Goal: Task Accomplishment & Management: Complete application form

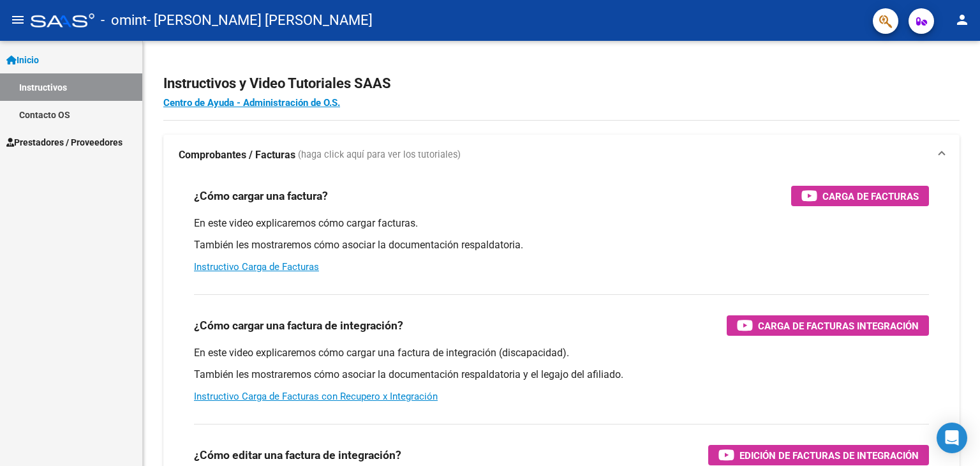
click at [88, 144] on span "Prestadores / Proveedores" at bounding box center [64, 142] width 116 height 14
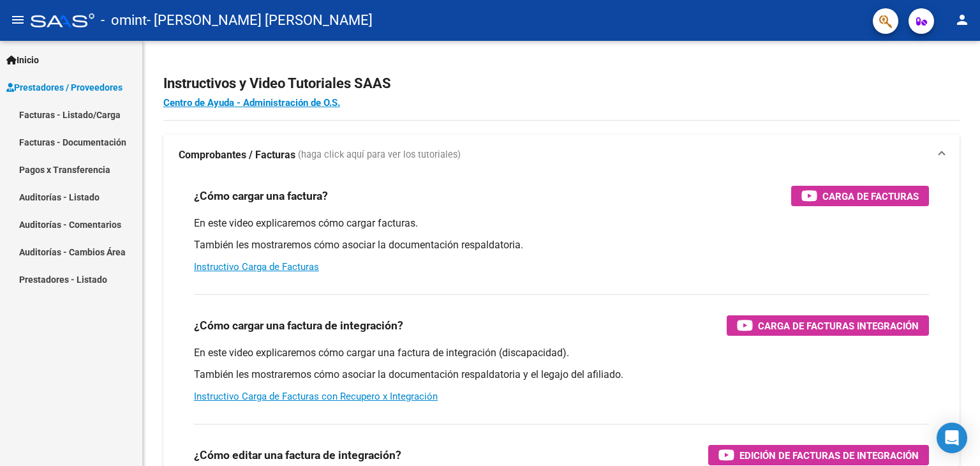
click at [49, 89] on span "Prestadores / Proveedores" at bounding box center [64, 87] width 116 height 14
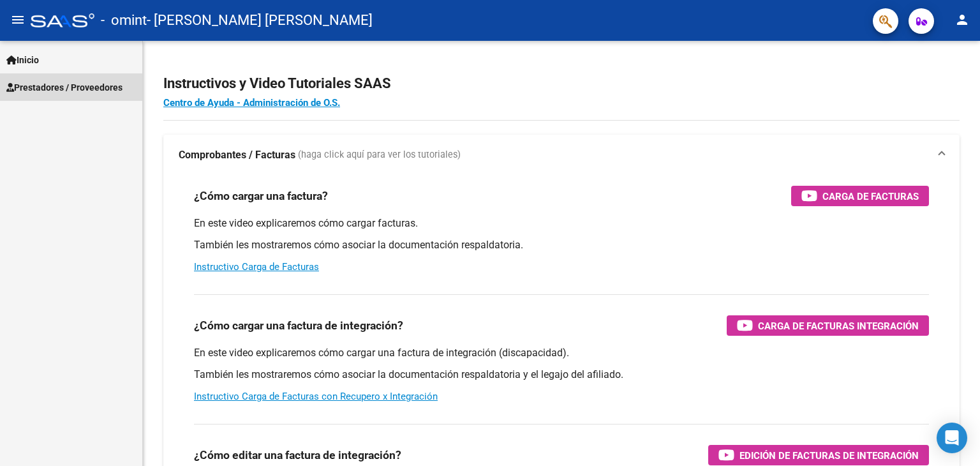
click at [49, 88] on span "Prestadores / Proveedores" at bounding box center [64, 87] width 116 height 14
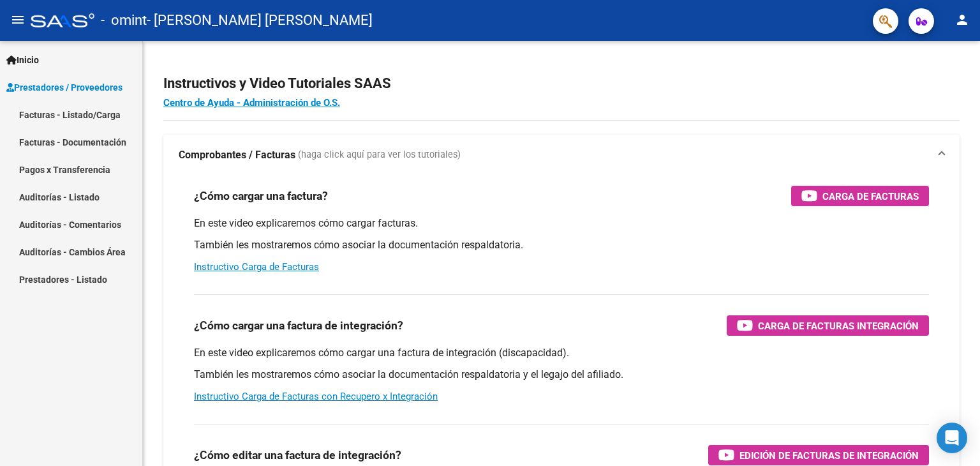
click at [59, 118] on link "Facturas - Listado/Carga" at bounding box center [71, 114] width 142 height 27
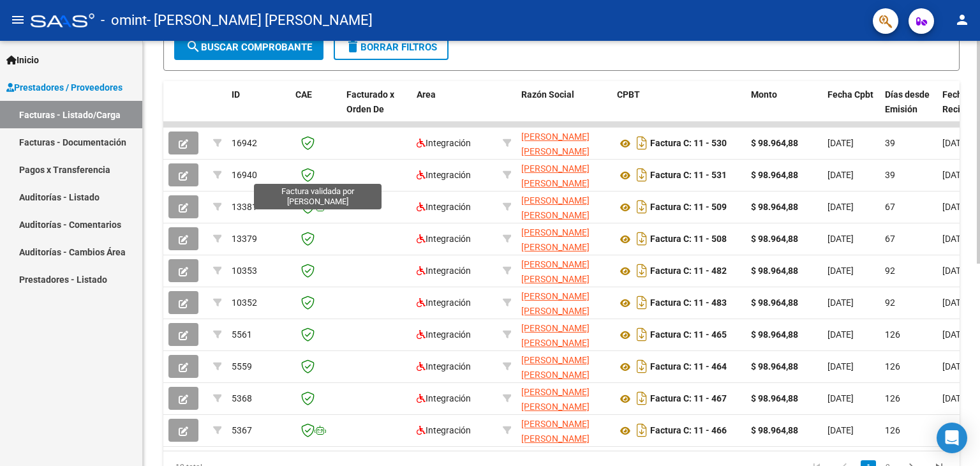
scroll to position [255, 0]
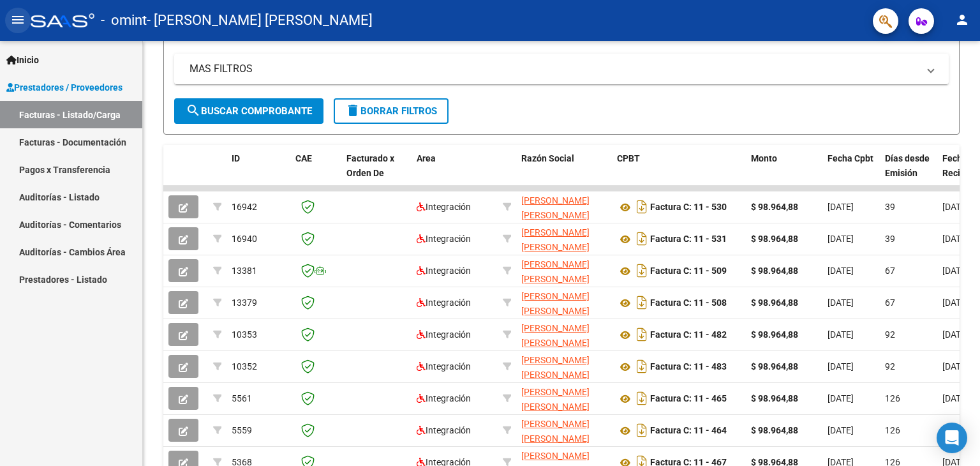
click at [19, 24] on mat-icon "menu" at bounding box center [17, 19] width 15 height 15
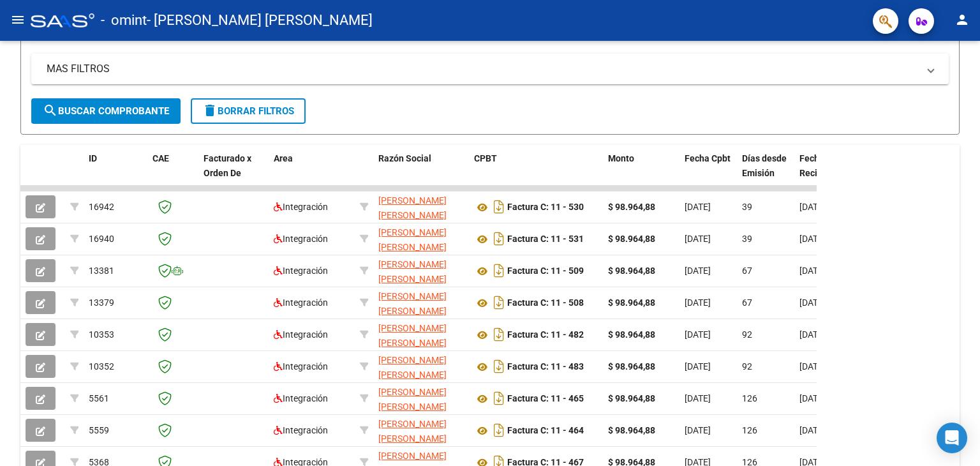
click at [19, 21] on mat-icon "menu" at bounding box center [17, 19] width 15 height 15
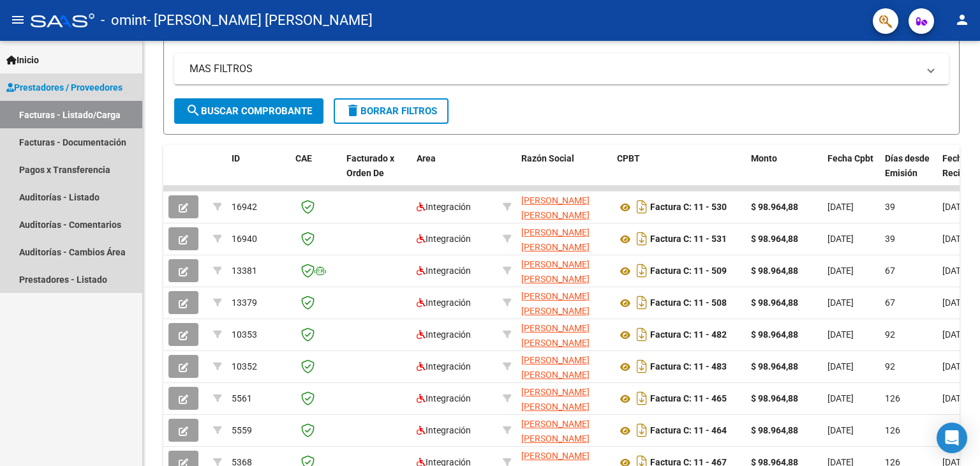
click at [50, 115] on link "Facturas - Listado/Carga" at bounding box center [71, 114] width 142 height 27
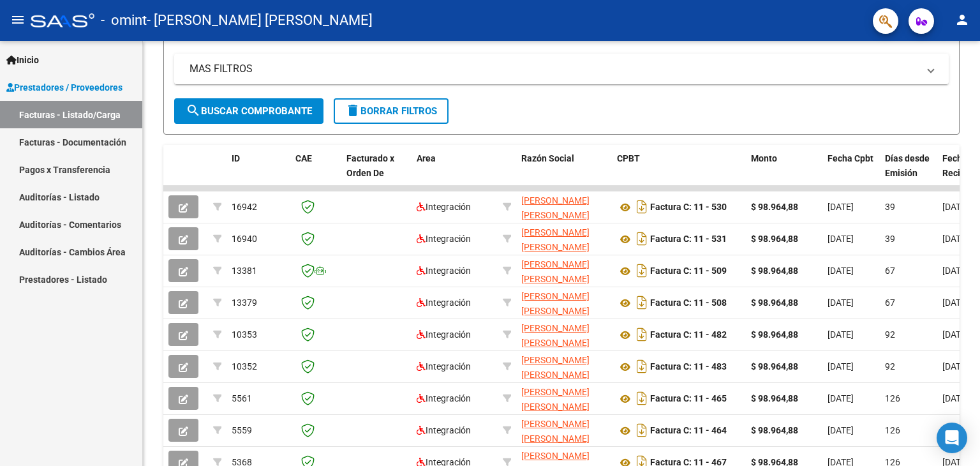
click at [50, 93] on span "Prestadores / Proveedores" at bounding box center [64, 87] width 116 height 14
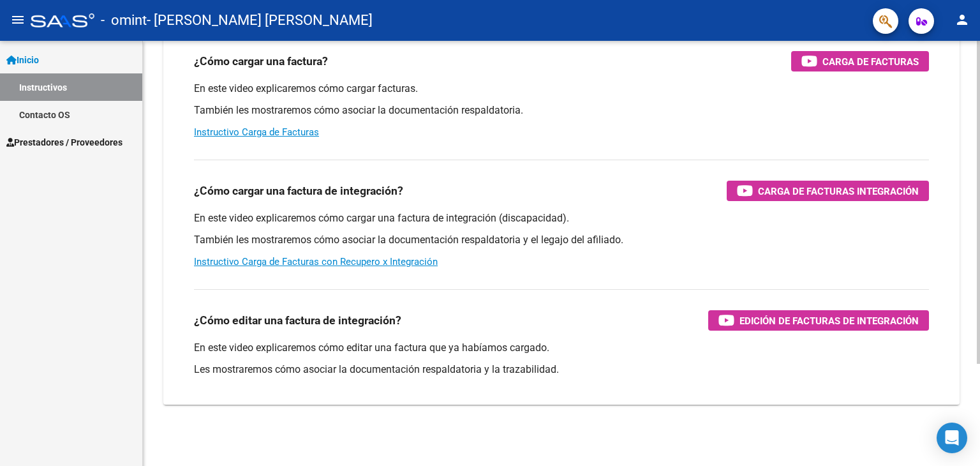
scroll to position [7, 0]
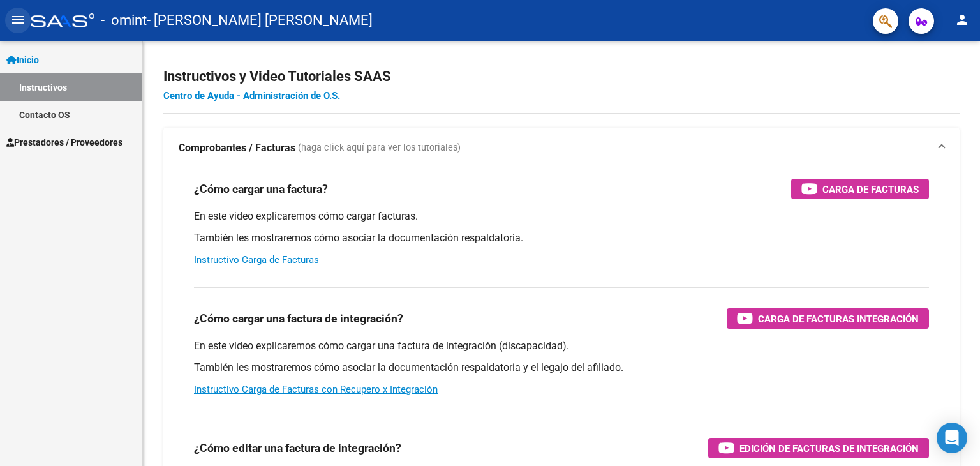
click at [15, 18] on mat-icon "menu" at bounding box center [17, 19] width 15 height 15
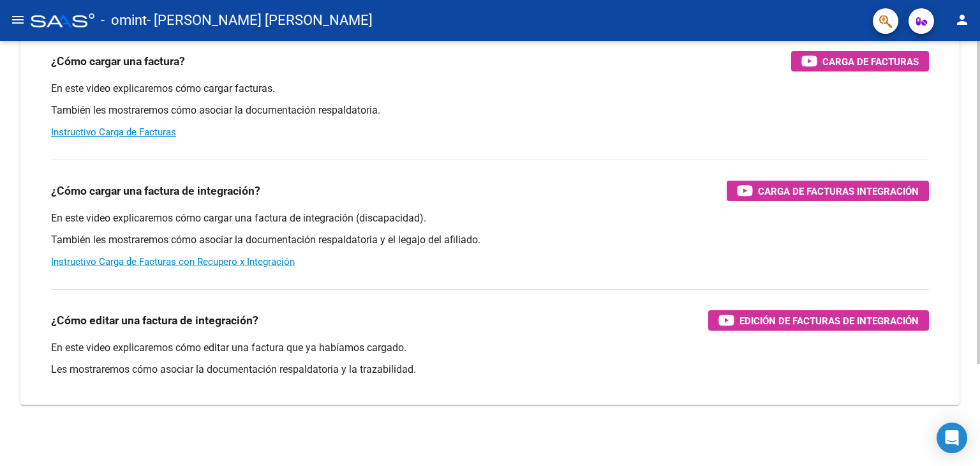
scroll to position [0, 0]
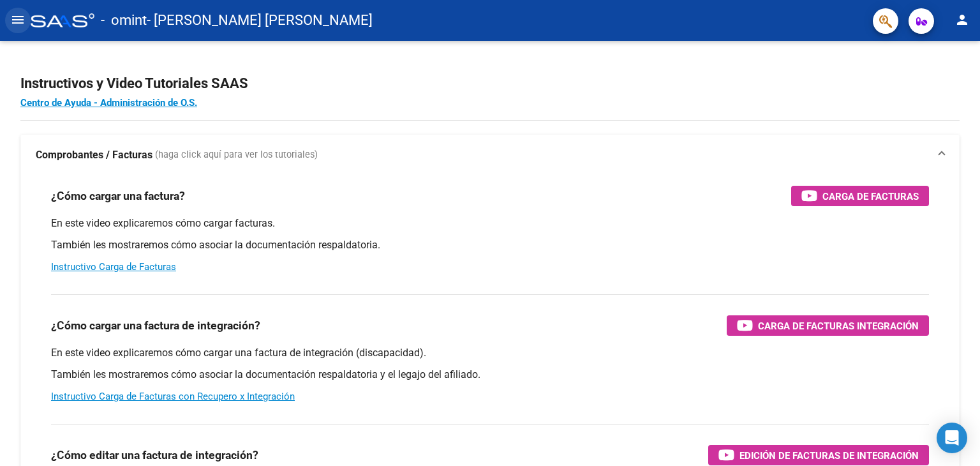
click at [15, 19] on mat-icon "menu" at bounding box center [17, 19] width 15 height 15
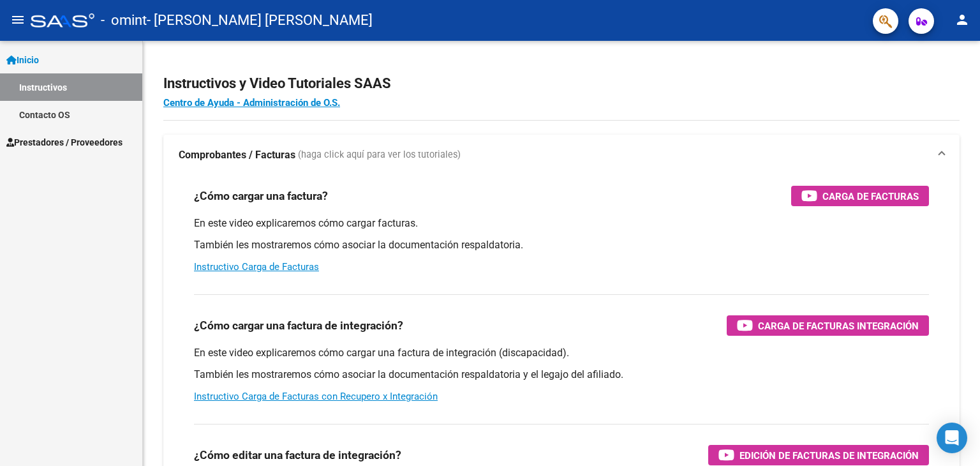
click at [54, 141] on span "Prestadores / Proveedores" at bounding box center [64, 142] width 116 height 14
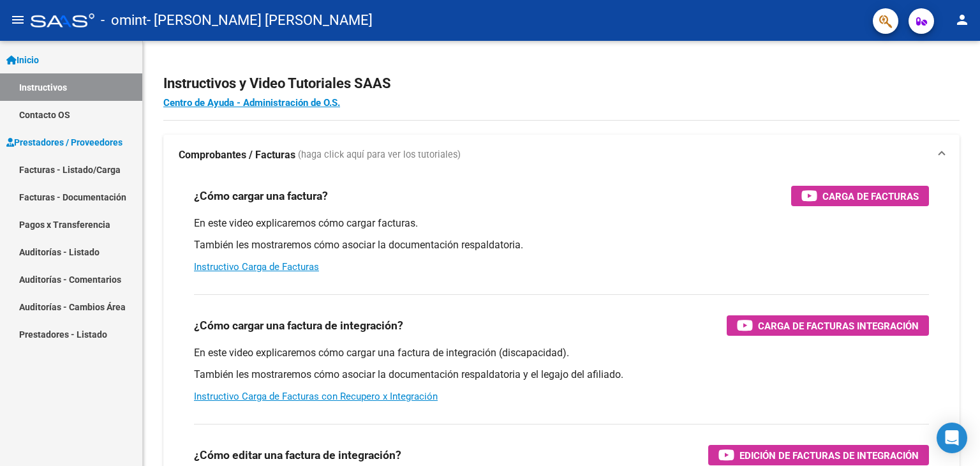
click at [56, 142] on span "Prestadores / Proveedores" at bounding box center [64, 142] width 116 height 14
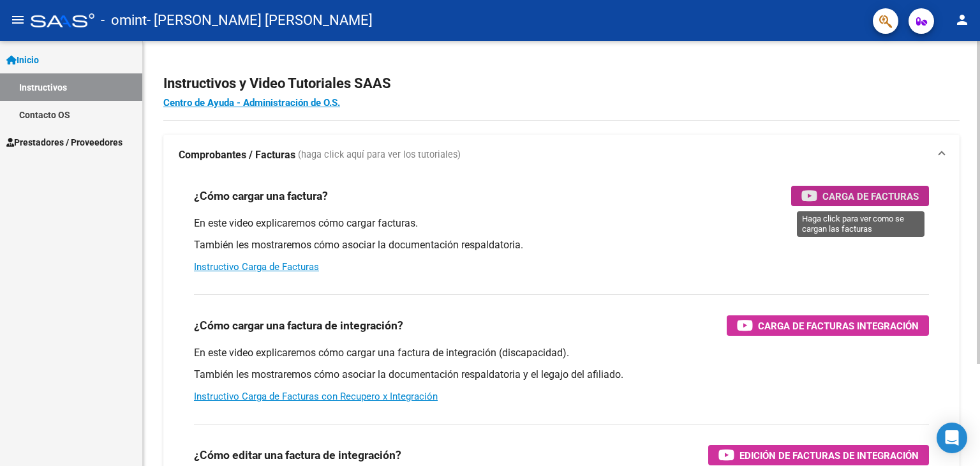
click at [860, 200] on span "Carga de Facturas" at bounding box center [871, 196] width 96 height 16
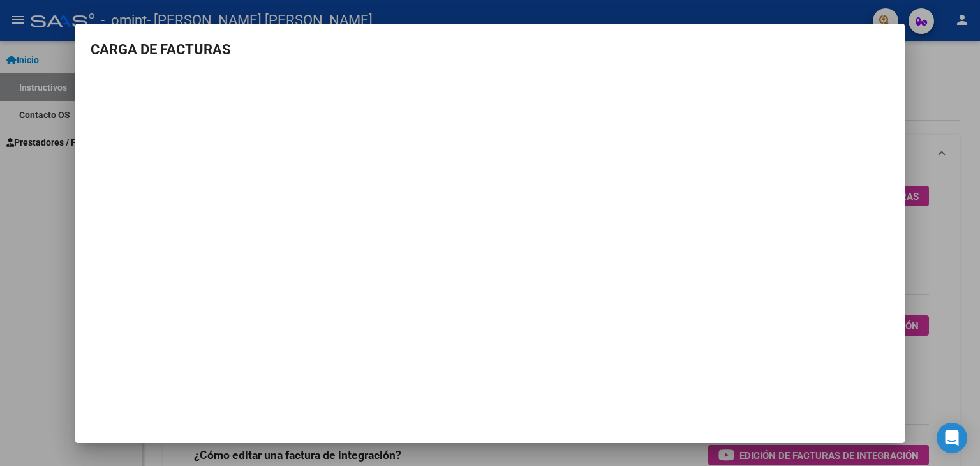
click at [956, 83] on div at bounding box center [490, 233] width 980 height 466
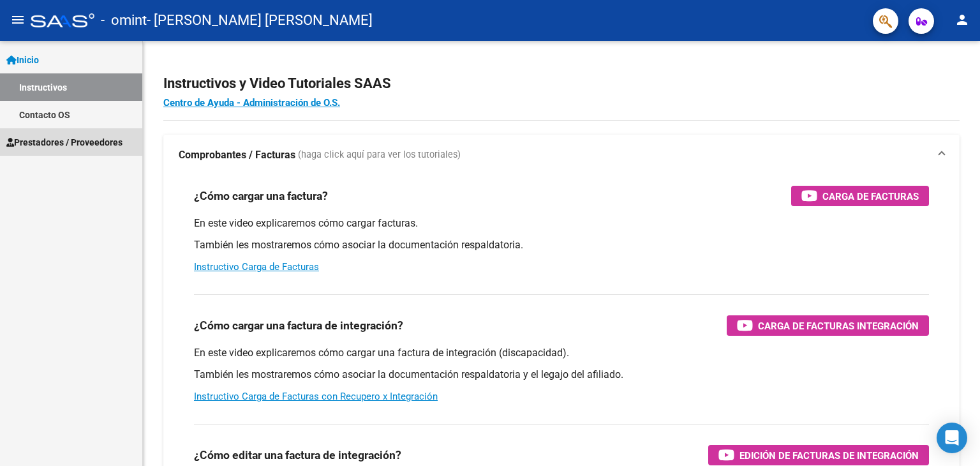
click at [49, 139] on span "Prestadores / Proveedores" at bounding box center [64, 142] width 116 height 14
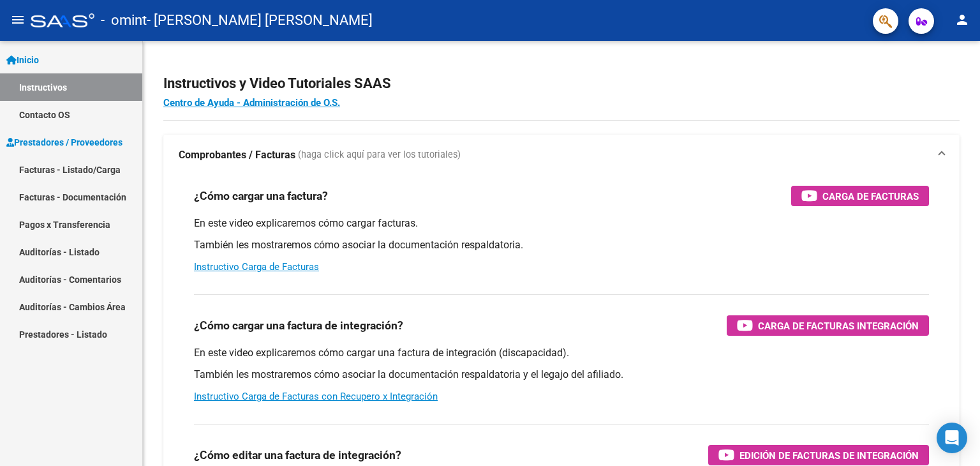
click at [59, 171] on link "Facturas - Listado/Carga" at bounding box center [71, 169] width 142 height 27
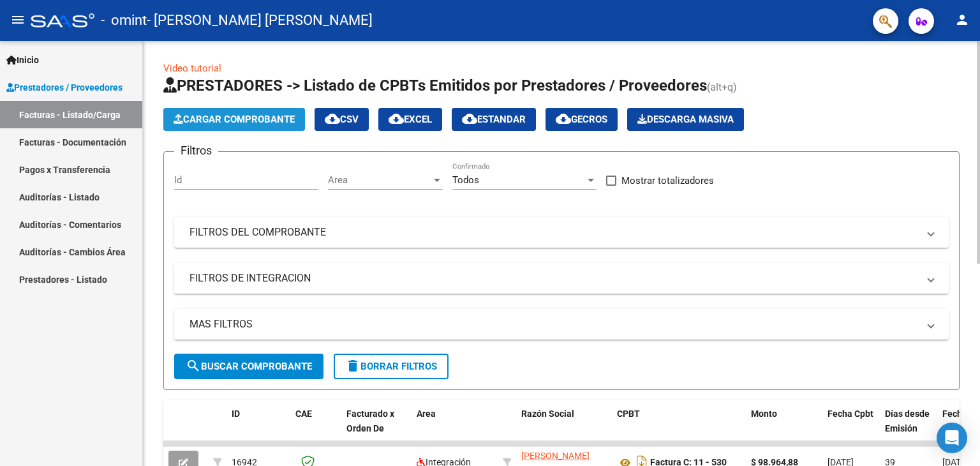
click at [253, 114] on span "Cargar Comprobante" at bounding box center [234, 119] width 121 height 11
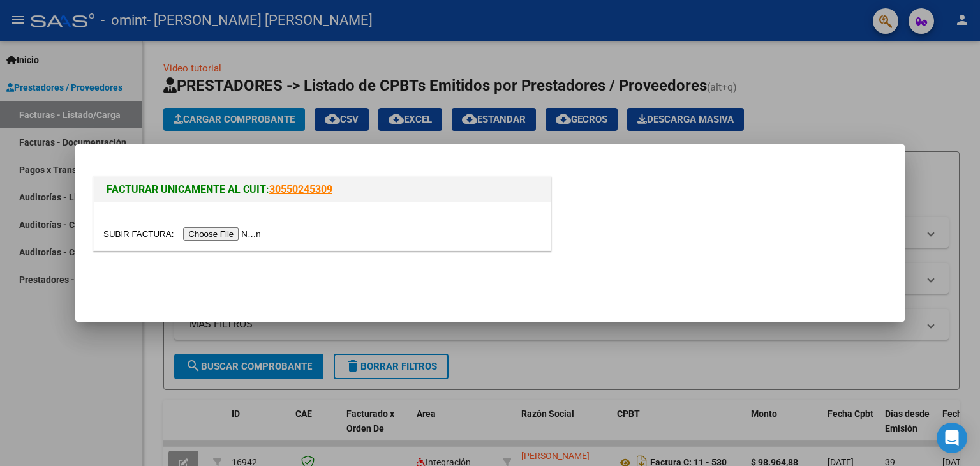
click at [229, 234] on input "file" at bounding box center [183, 233] width 161 height 13
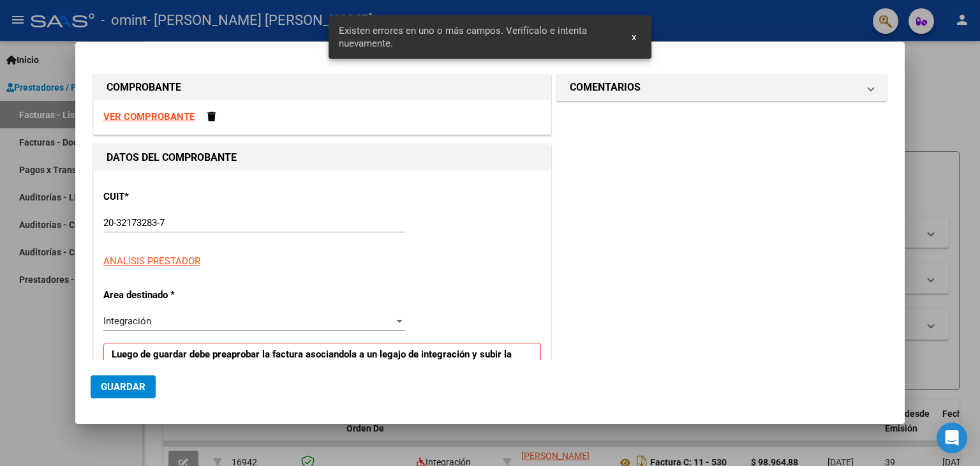
scroll to position [245, 0]
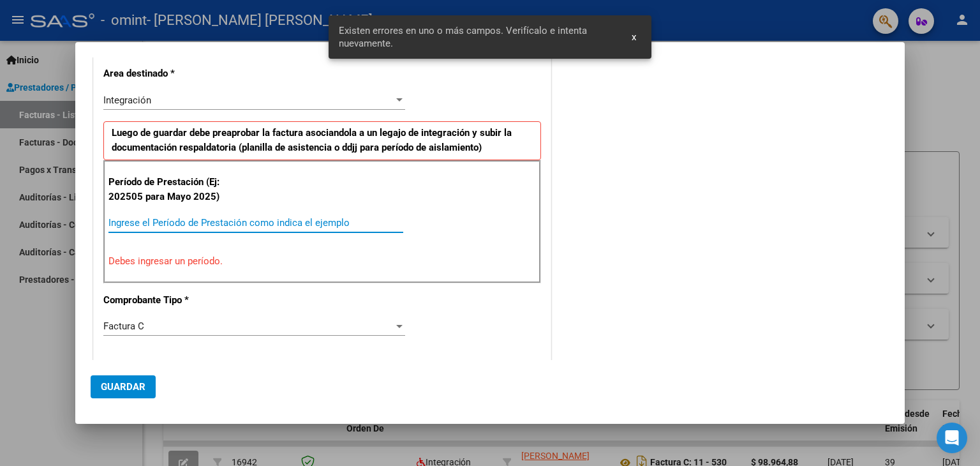
click at [171, 225] on input "Ingrese el Período de Prestación como indica el ejemplo" at bounding box center [256, 222] width 295 height 11
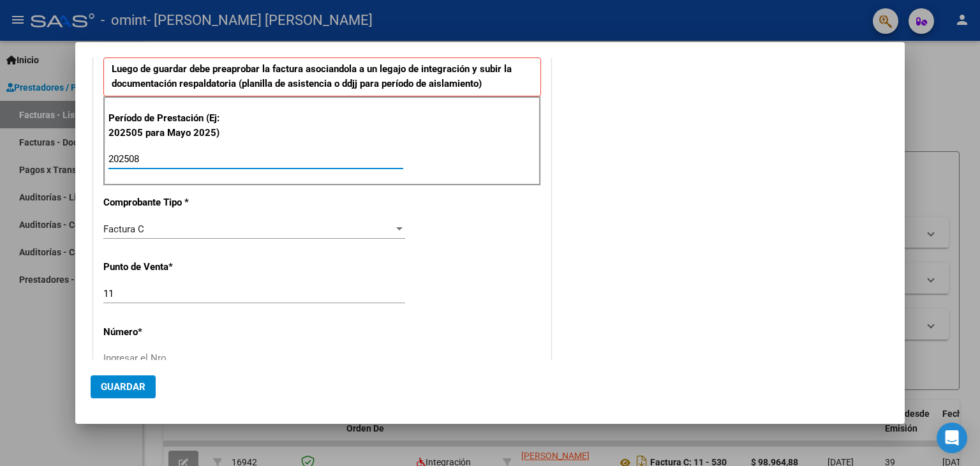
scroll to position [373, 0]
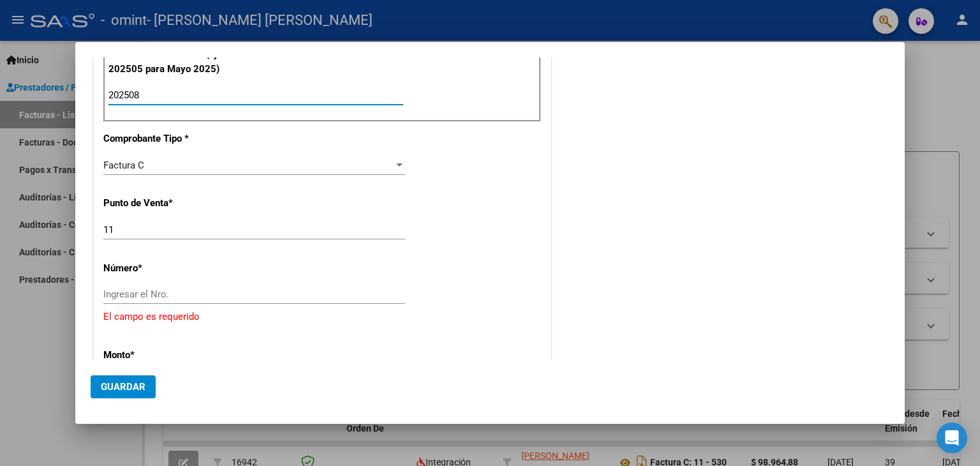
type input "202508"
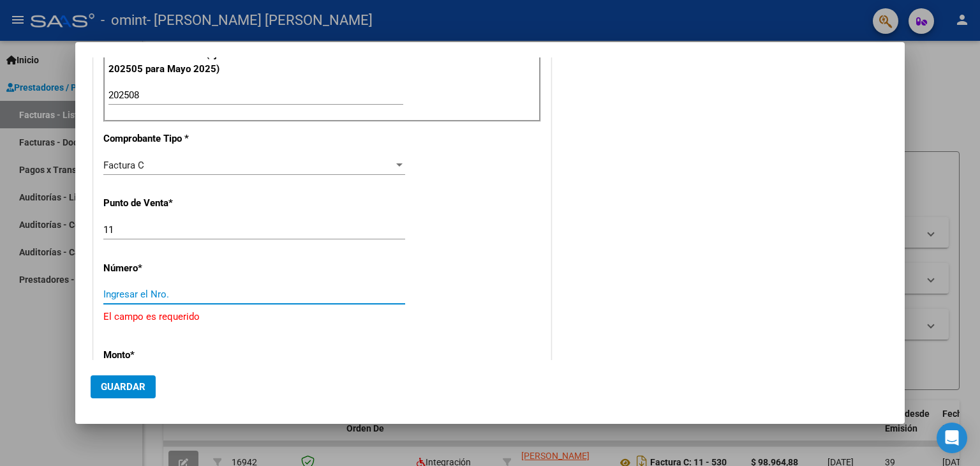
click at [162, 296] on input "Ingresar el Nro." at bounding box center [254, 294] width 302 height 11
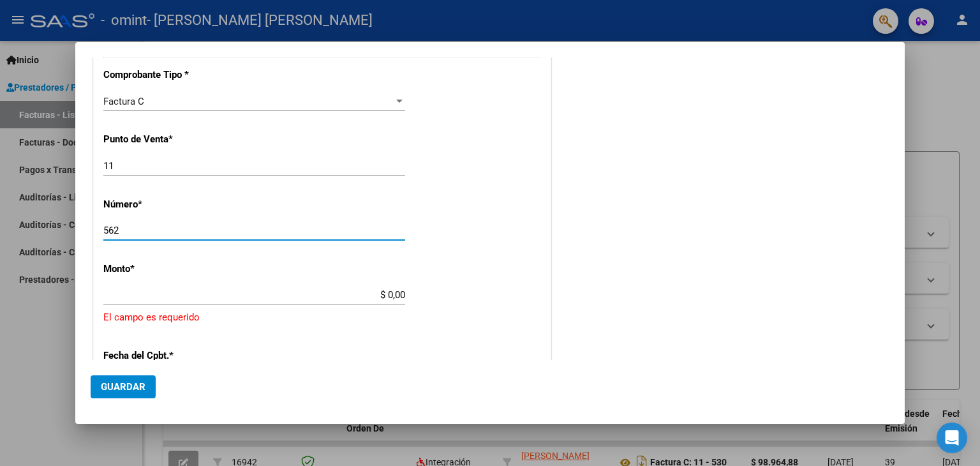
type input "562"
click at [402, 294] on app-form-text-field "Monto * $ 0,00 Ingresar el monto [GEOGRAPHIC_DATA] es requerido" at bounding box center [322, 294] width 438 height 62
click at [400, 294] on input "$ 0,00" at bounding box center [254, 294] width 302 height 11
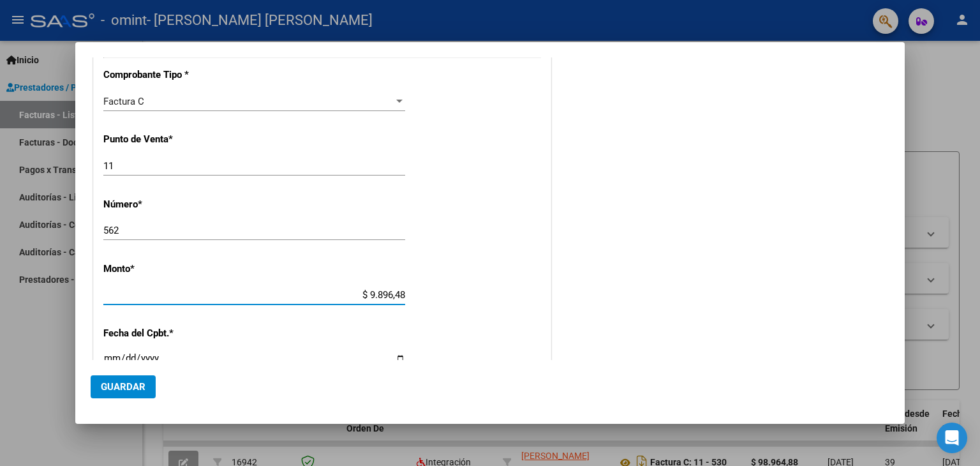
type input "$ 98.964,88"
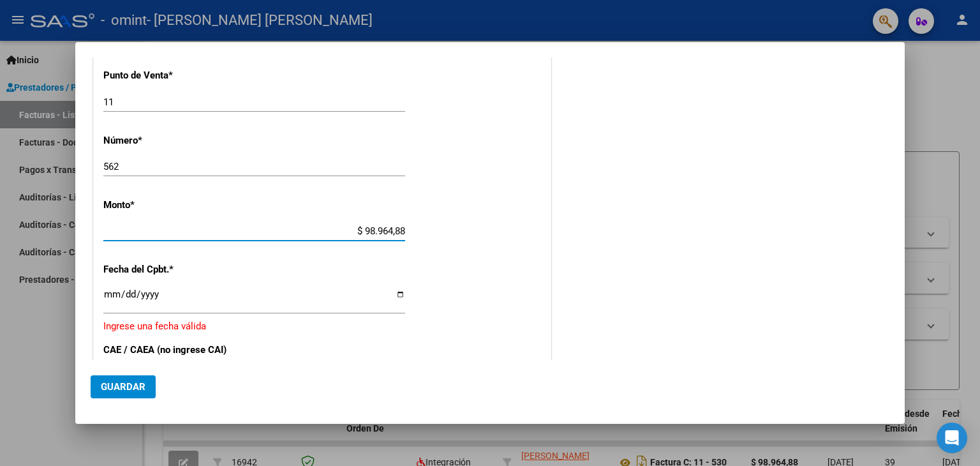
click at [398, 293] on input "Ingresar la fecha" at bounding box center [254, 299] width 302 height 20
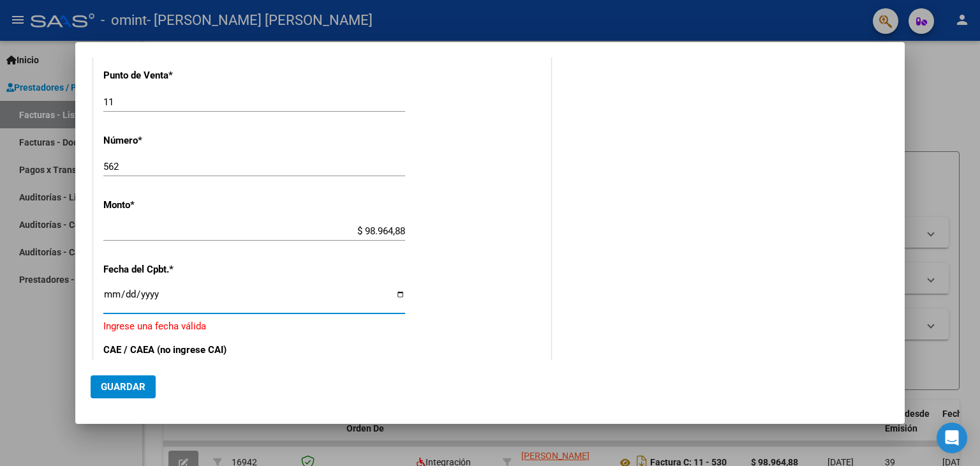
type input "[DATE]"
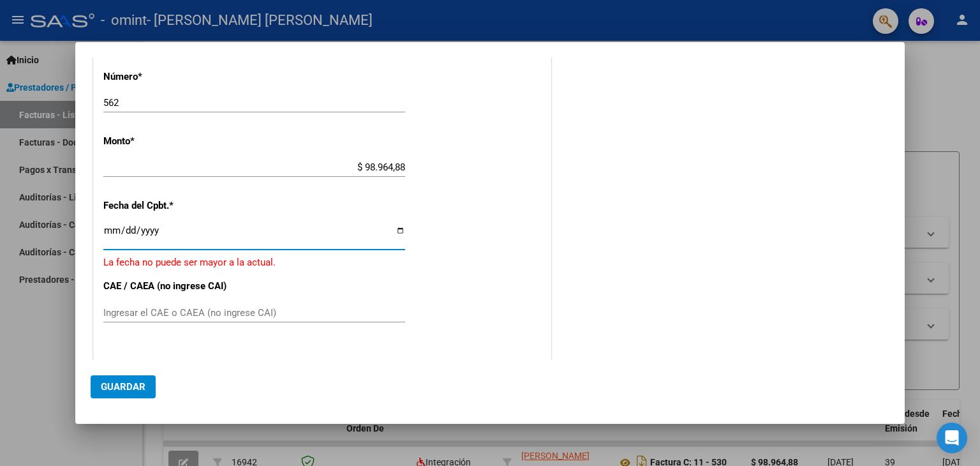
click at [177, 313] on input "Ingresar el CAE o CAEA (no ingrese CAI)" at bounding box center [254, 312] width 302 height 11
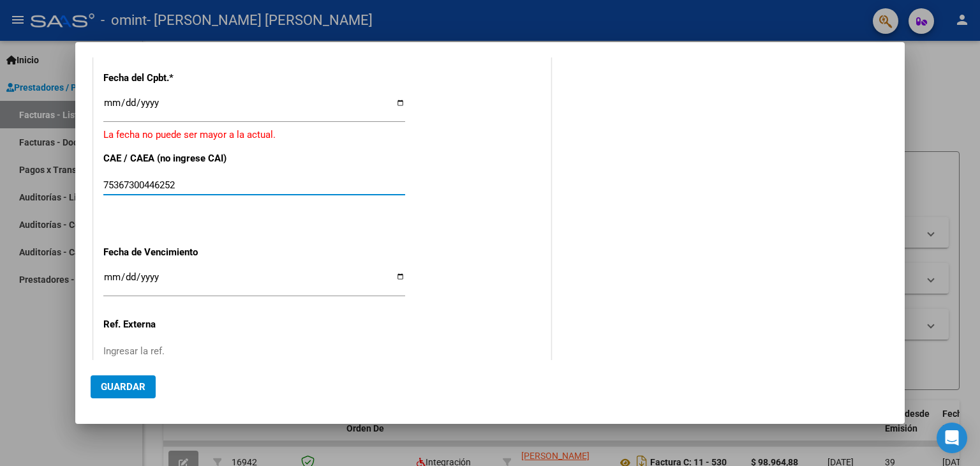
scroll to position [628, 0]
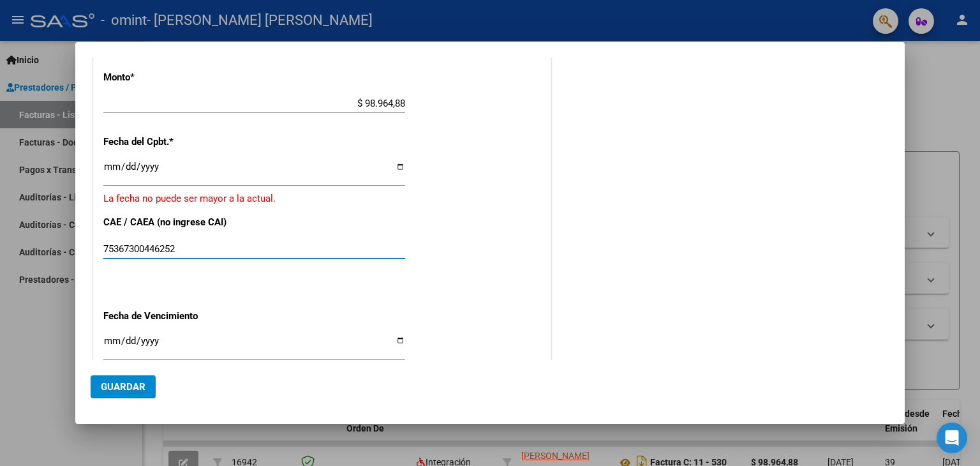
type input "75367300446252"
click at [394, 165] on input "[DATE]" at bounding box center [254, 171] width 302 height 20
type input "[DATE]"
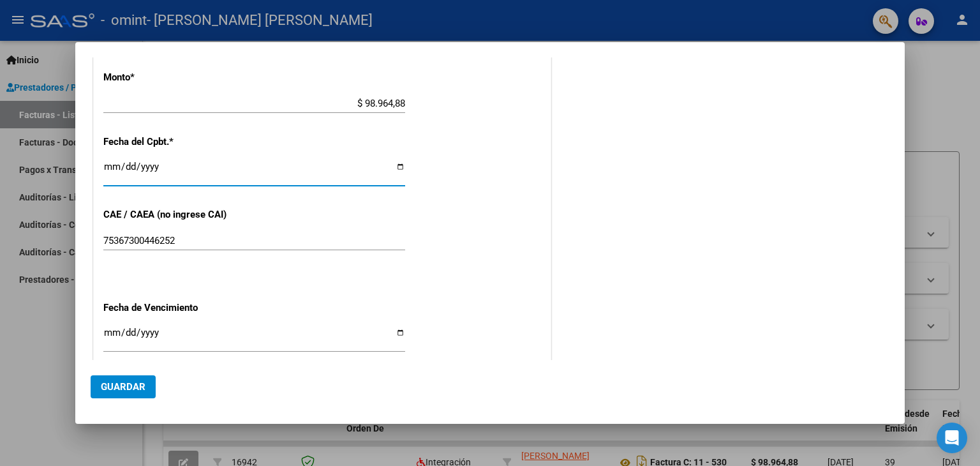
scroll to position [692, 0]
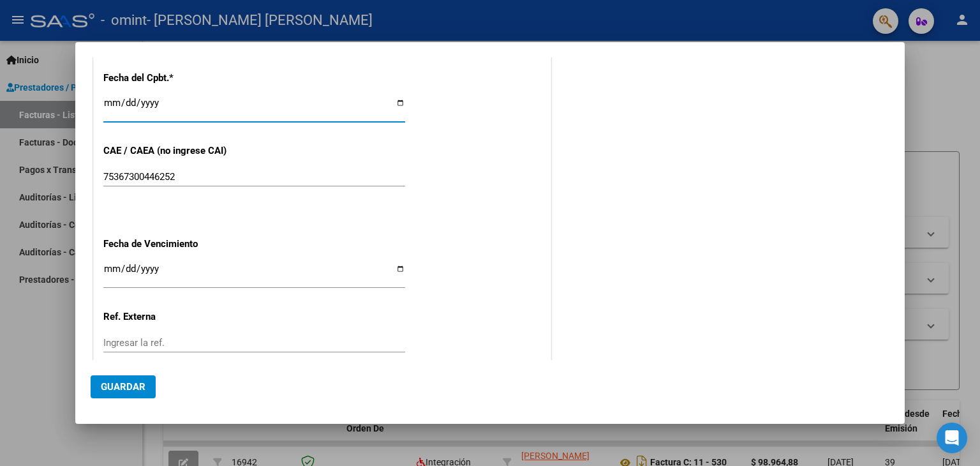
click at [396, 266] on input "Ingresar la fecha" at bounding box center [254, 274] width 302 height 20
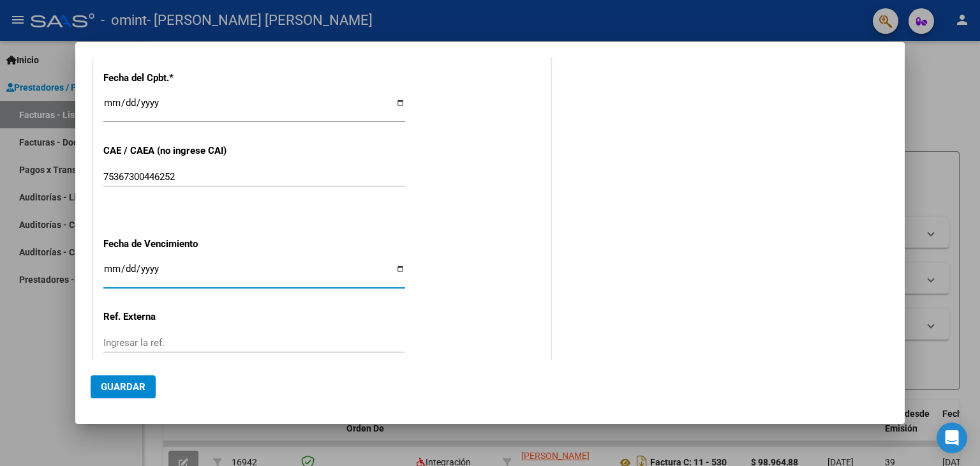
type input "[DATE]"
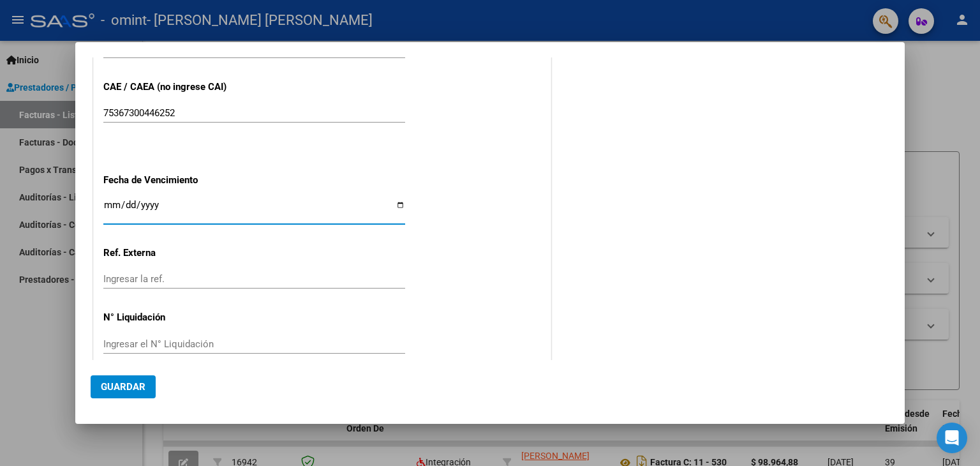
scroll to position [772, 0]
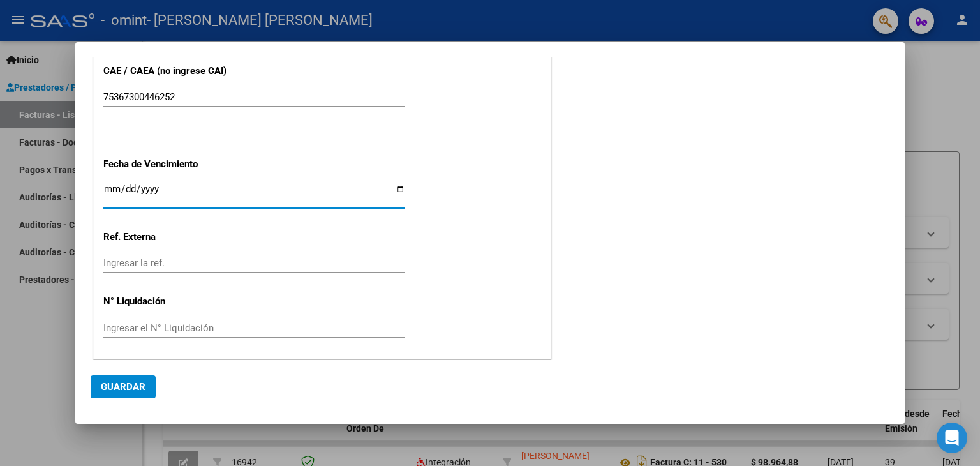
click at [137, 383] on span "Guardar" at bounding box center [123, 386] width 45 height 11
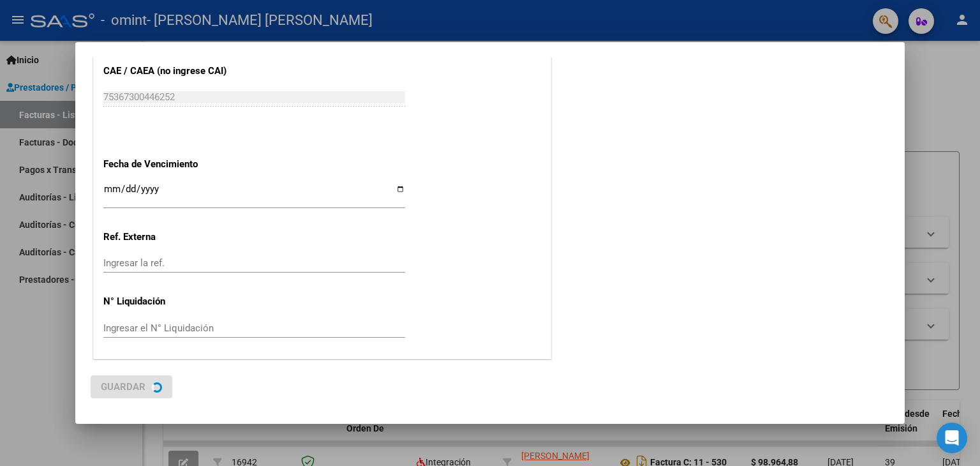
scroll to position [0, 0]
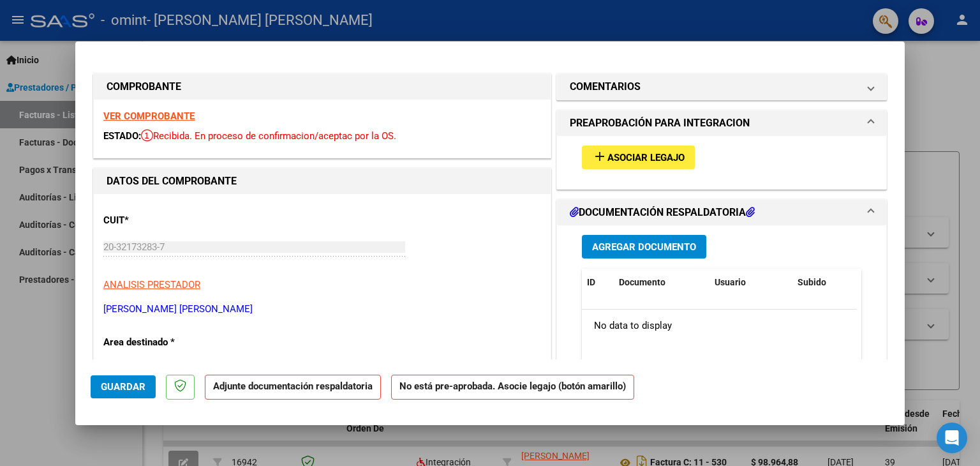
click at [608, 160] on span "Asociar Legajo" at bounding box center [646, 157] width 77 height 11
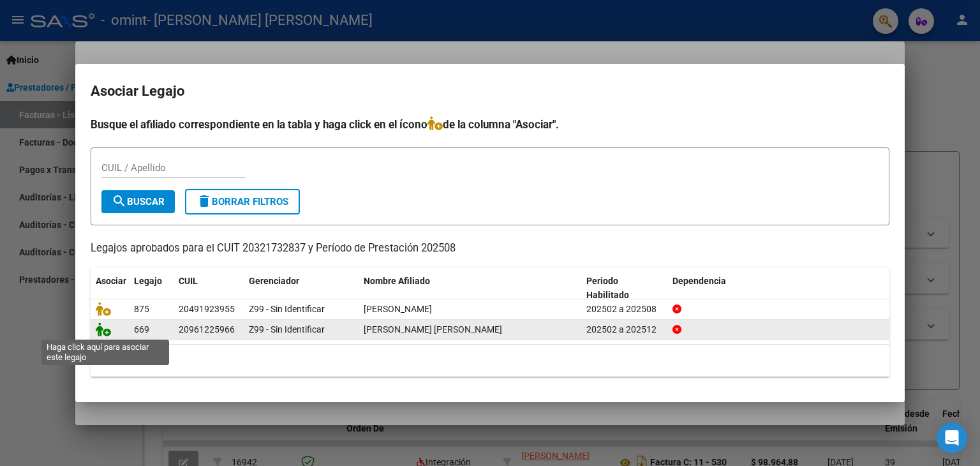
click at [105, 330] on icon at bounding box center [103, 329] width 15 height 14
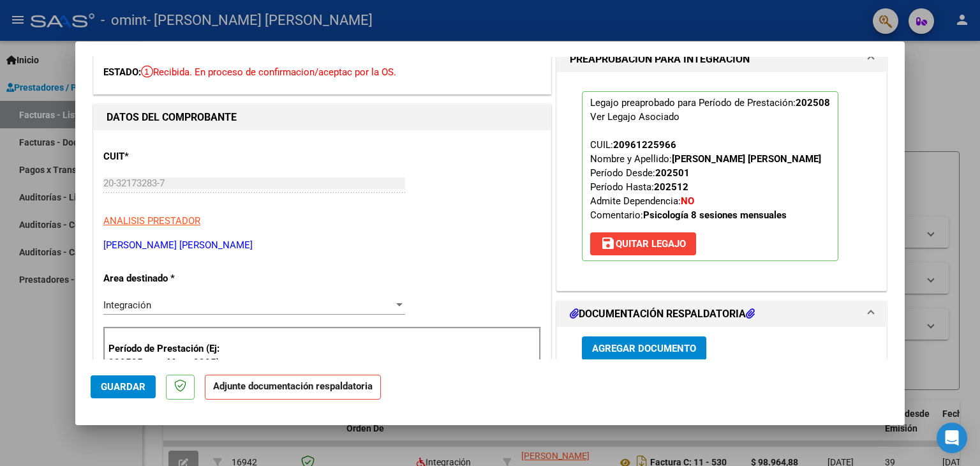
scroll to position [128, 0]
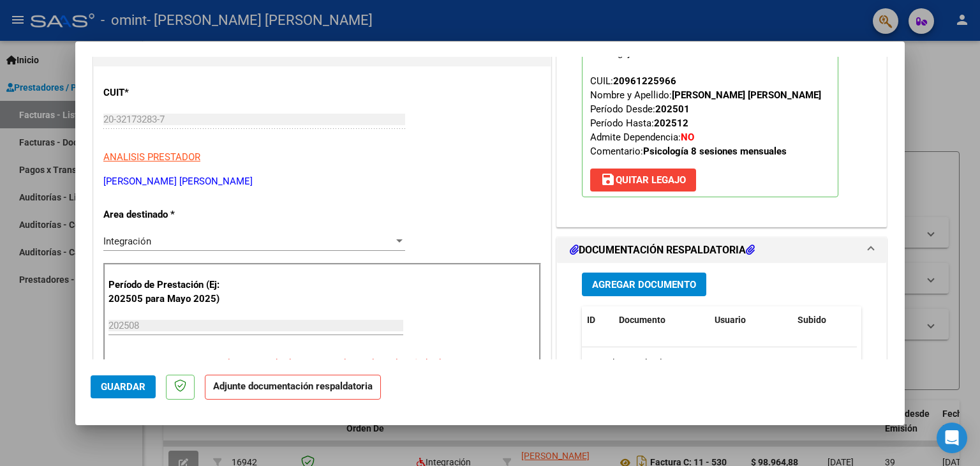
click at [596, 289] on span "Agregar Documento" at bounding box center [644, 284] width 104 height 11
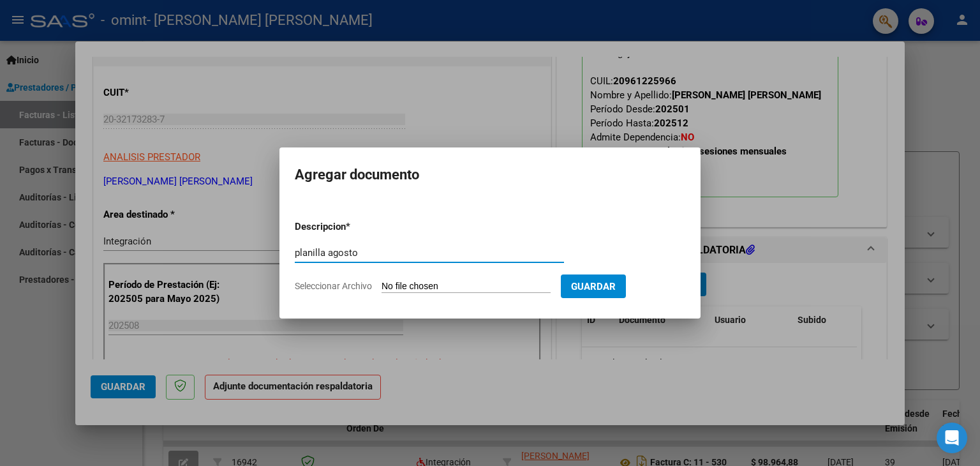
type input "planilla agosto"
click at [468, 285] on input "Seleccionar Archivo" at bounding box center [466, 287] width 169 height 12
type input "C:\fakepath\planilla moi.pdf"
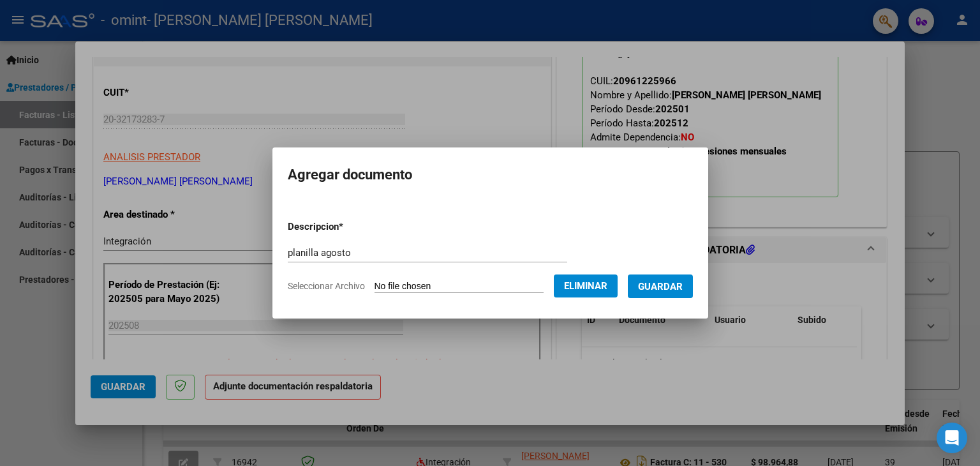
click at [677, 285] on span "Guardar" at bounding box center [660, 286] width 45 height 11
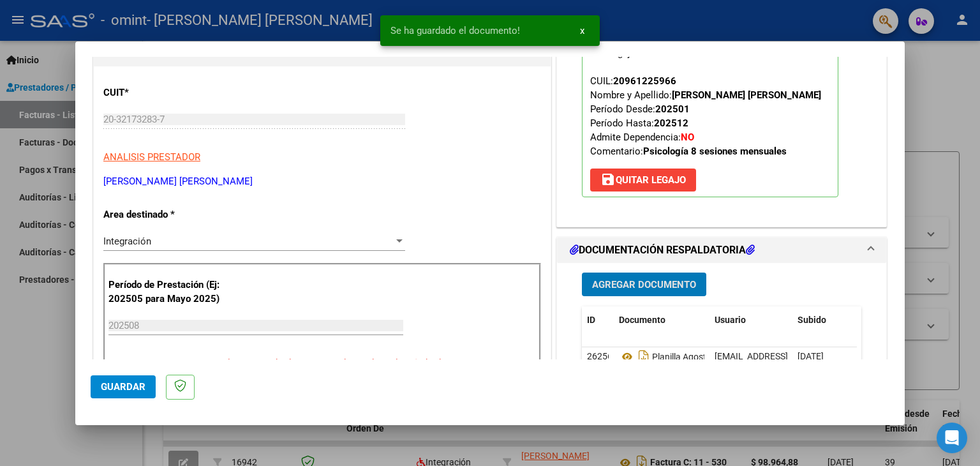
click at [121, 385] on span "Guardar" at bounding box center [123, 386] width 45 height 11
click at [47, 345] on div at bounding box center [490, 233] width 980 height 466
type input "$ 0,00"
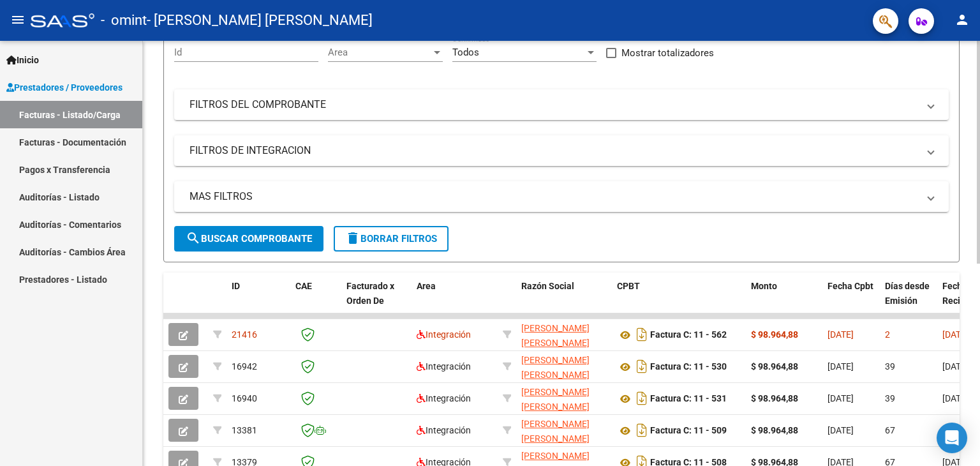
scroll to position [64, 0]
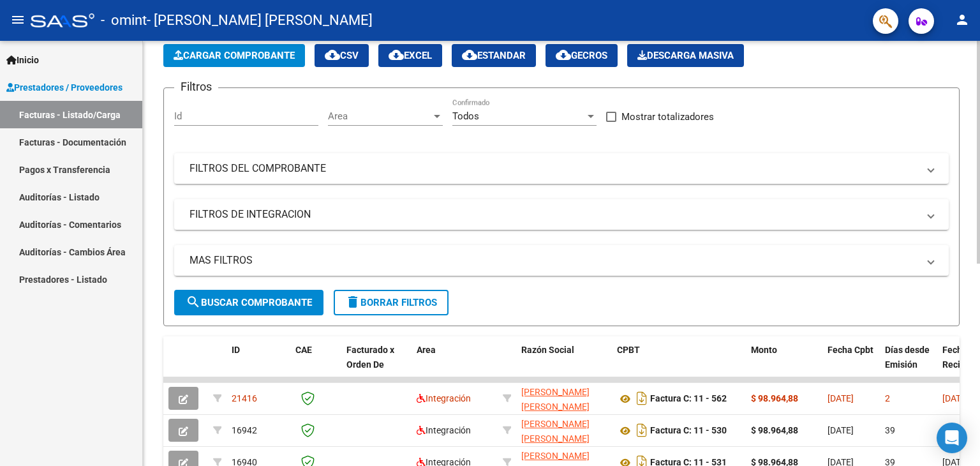
click at [226, 55] on span "Cargar Comprobante" at bounding box center [234, 55] width 121 height 11
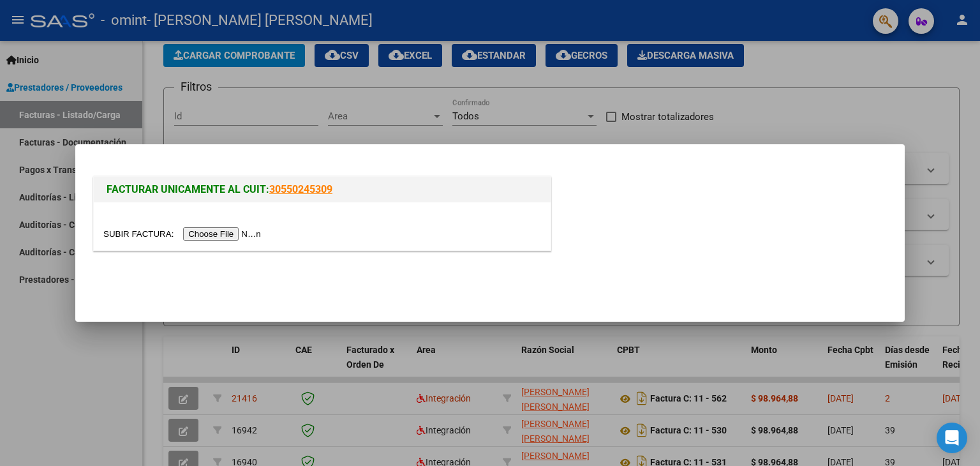
click at [210, 236] on input "file" at bounding box center [183, 233] width 161 height 13
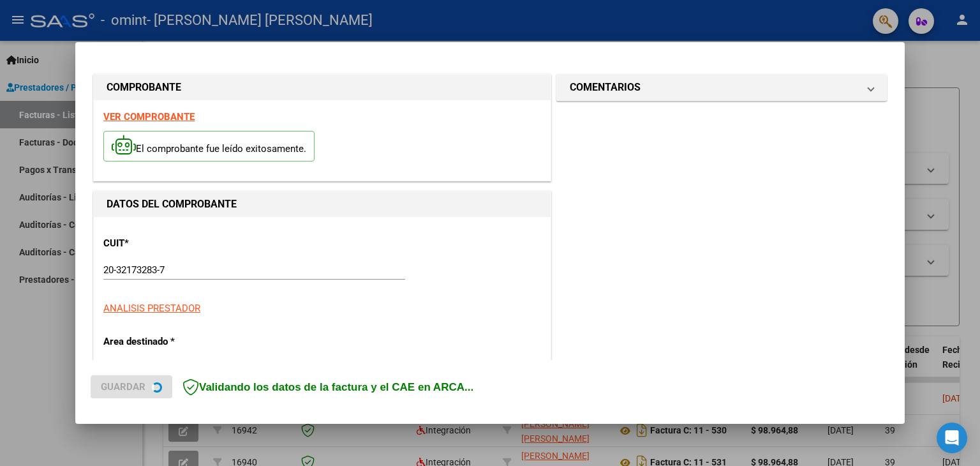
scroll to position [292, 0]
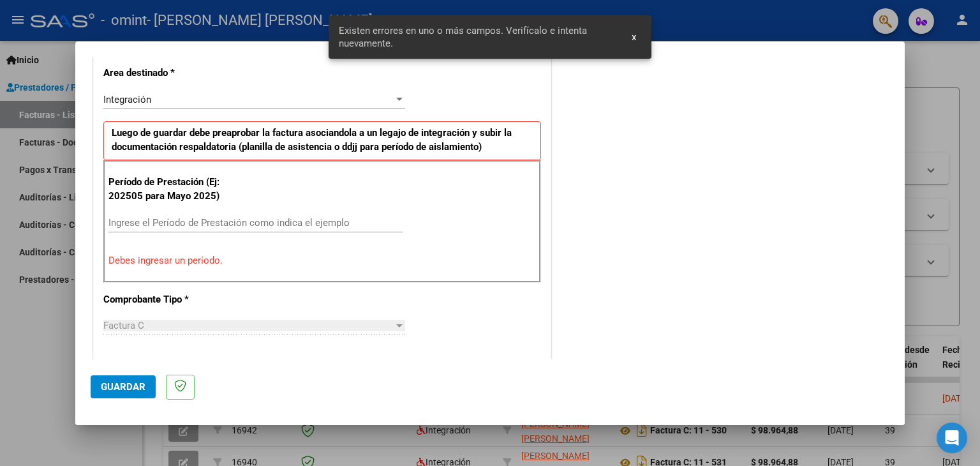
click at [177, 220] on input "Ingrese el Período de Prestación como indica el ejemplo" at bounding box center [256, 222] width 295 height 11
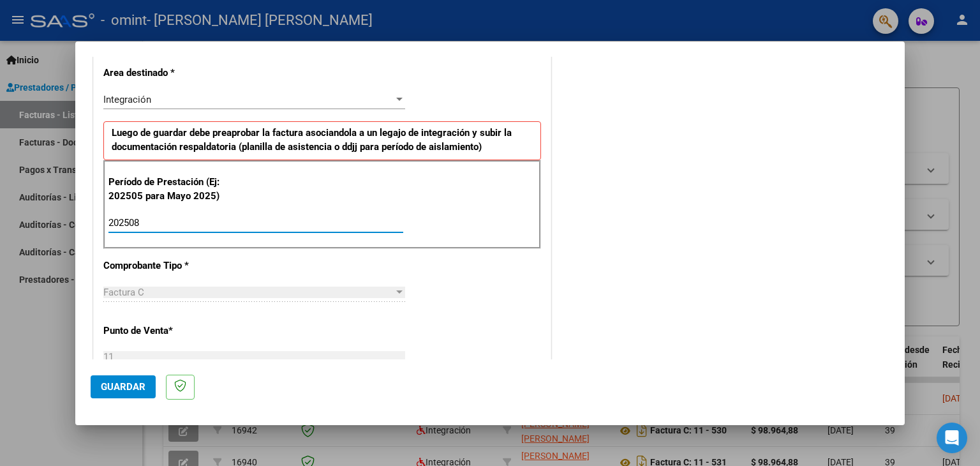
type input "202508"
click at [288, 293] on div "Factura C" at bounding box center [248, 292] width 290 height 11
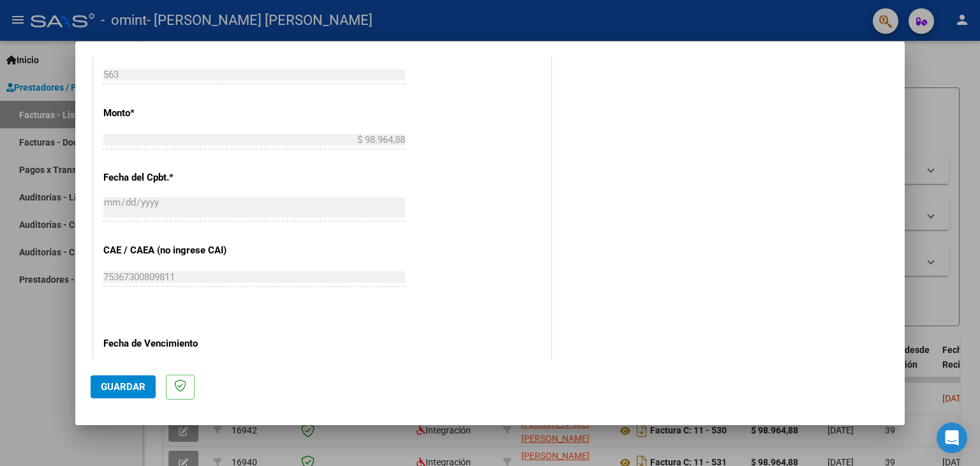
scroll to position [702, 0]
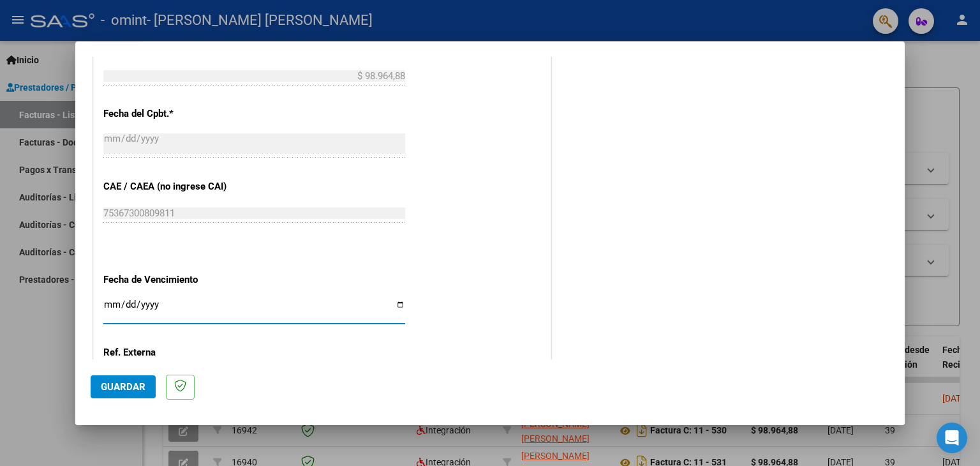
click at [395, 306] on input "Ingresar la fecha" at bounding box center [254, 309] width 302 height 20
type input "[DATE]"
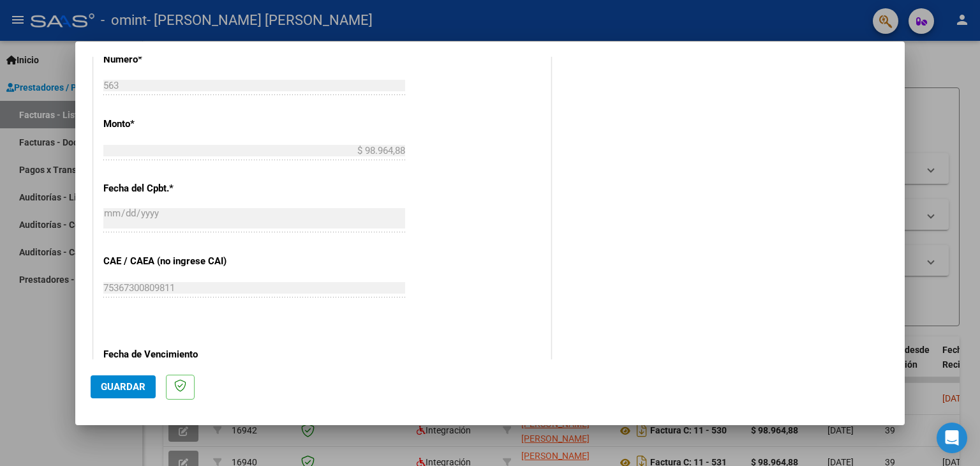
scroll to position [819, 0]
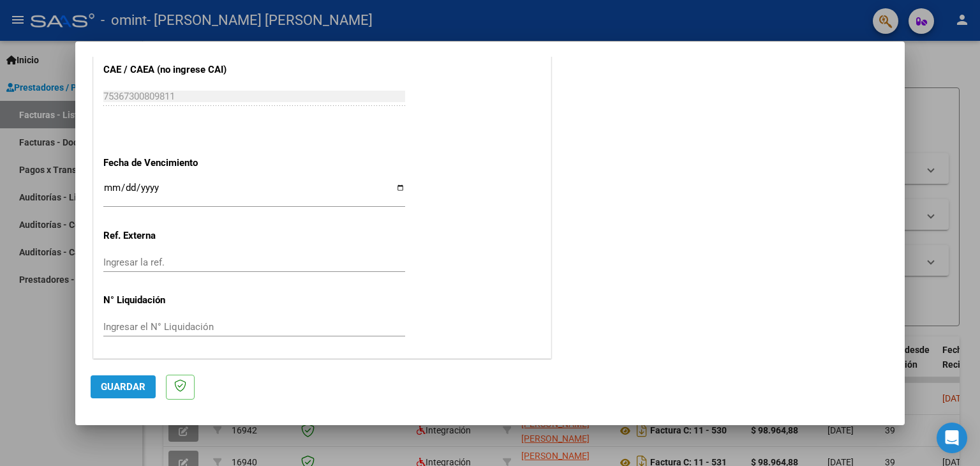
click at [116, 384] on span "Guardar" at bounding box center [123, 386] width 45 height 11
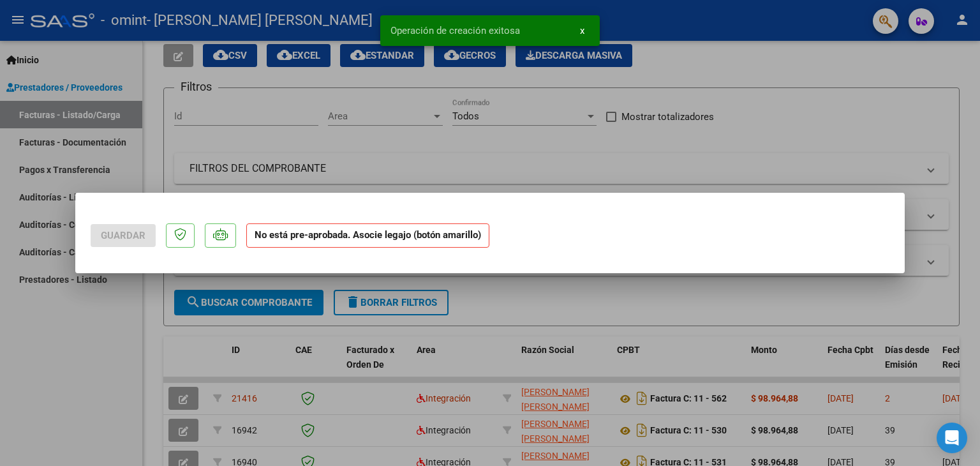
scroll to position [0, 0]
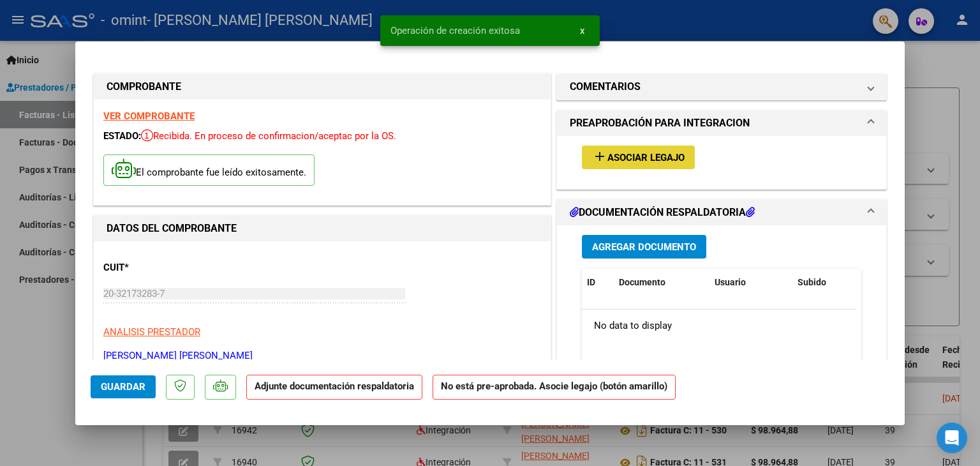
click at [608, 154] on span "Asociar Legajo" at bounding box center [646, 157] width 77 height 11
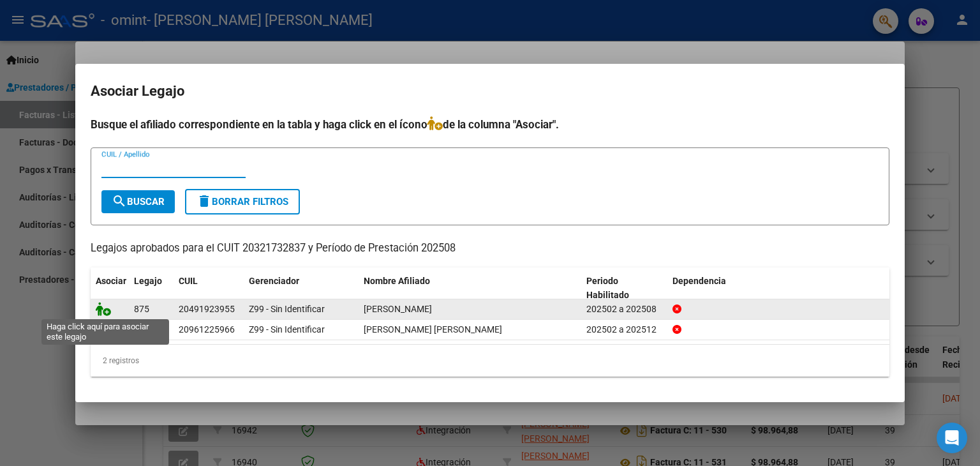
click at [102, 308] on icon at bounding box center [103, 309] width 15 height 14
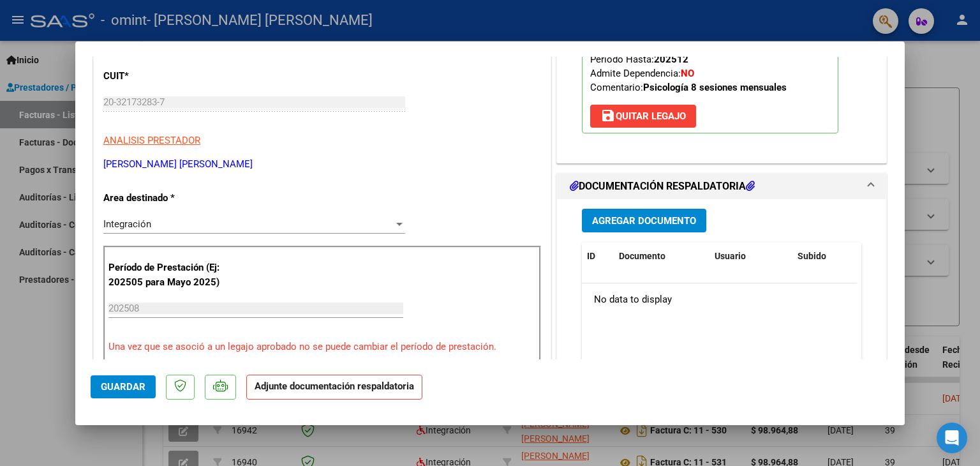
scroll to position [64, 0]
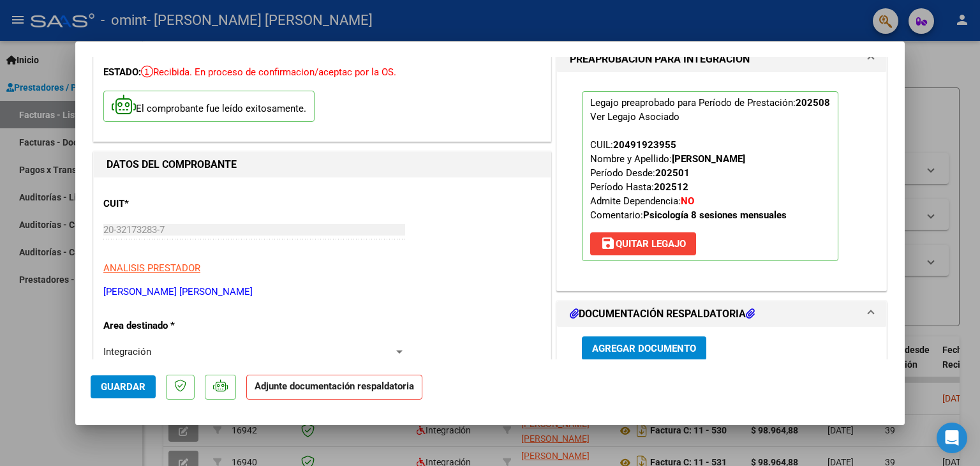
click at [597, 345] on span "Agregar Documento" at bounding box center [644, 348] width 104 height 11
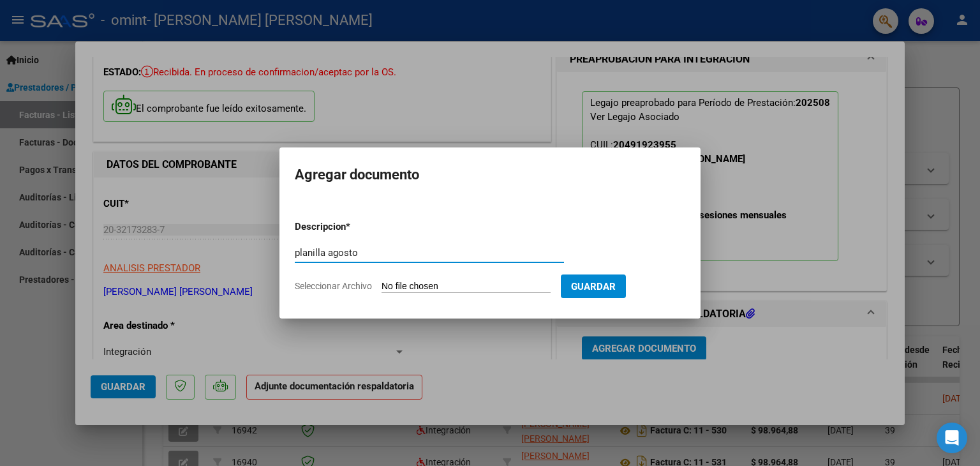
type input "planilla agosto"
click at [467, 285] on input "Seleccionar Archivo" at bounding box center [466, 287] width 169 height 12
type input "C:\fakepath\planilla mati.pdf"
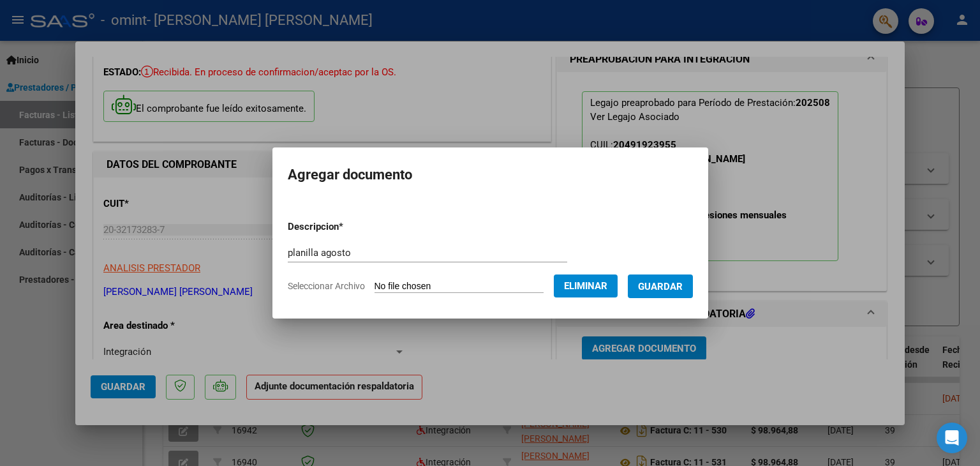
click at [683, 283] on span "Guardar" at bounding box center [660, 286] width 45 height 11
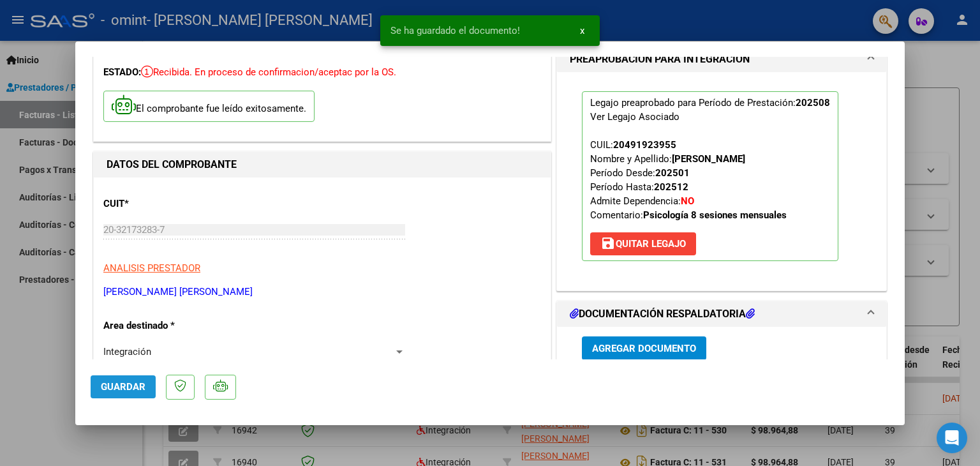
click at [126, 393] on button "Guardar" at bounding box center [123, 386] width 65 height 23
click at [18, 334] on div at bounding box center [490, 233] width 980 height 466
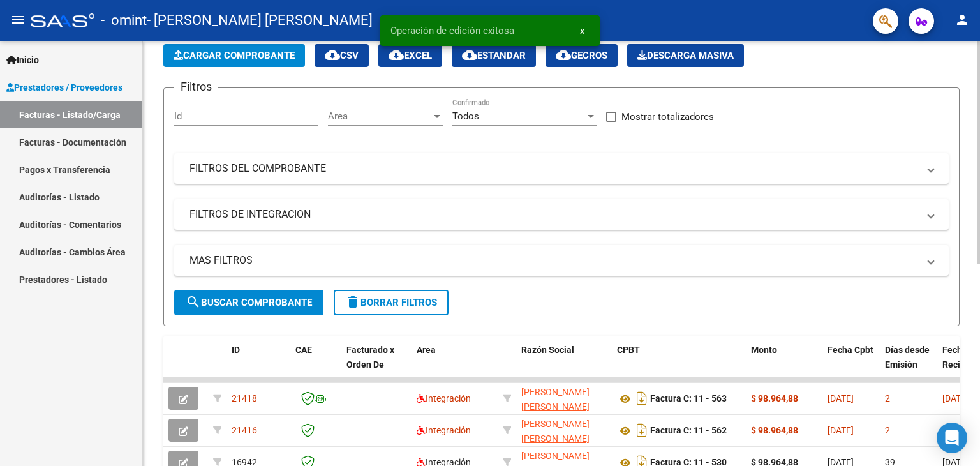
scroll to position [128, 0]
